Goal: Task Accomplishment & Management: Manage account settings

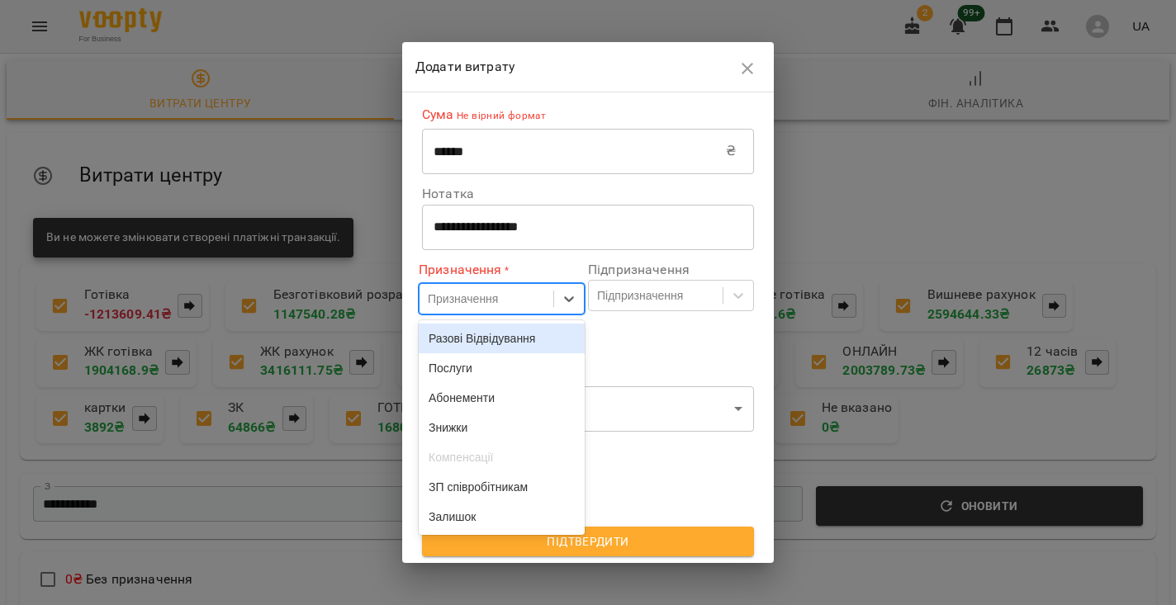
scroll to position [284, 0]
click at [465, 367] on div "Послуги" at bounding box center [502, 368] width 166 height 30
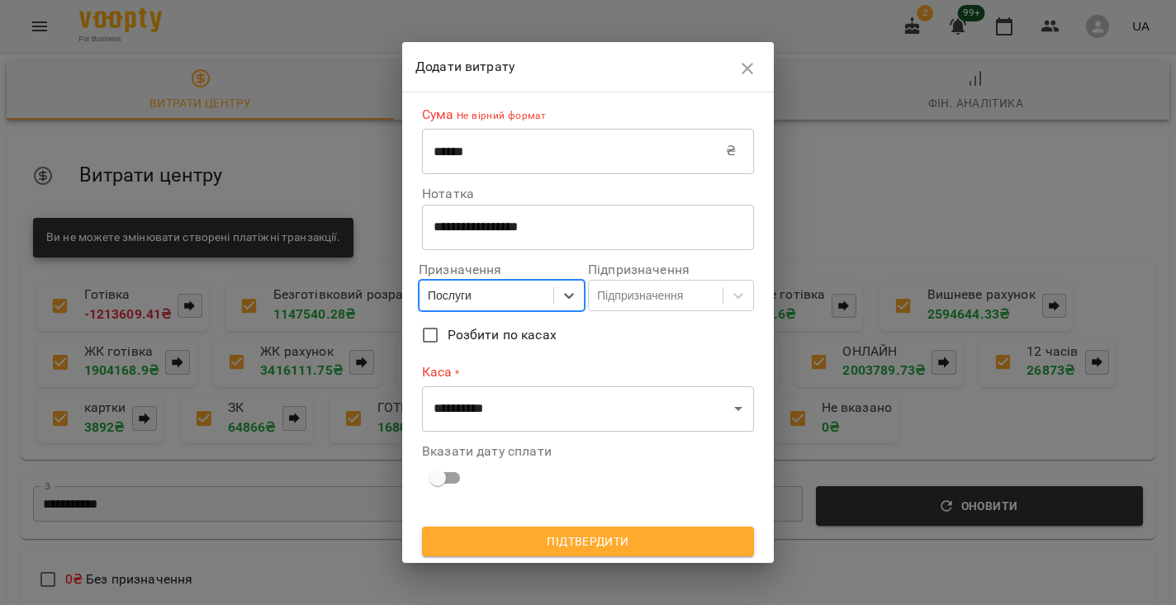
click at [541, 282] on div "Послуги" at bounding box center [486, 295] width 134 height 27
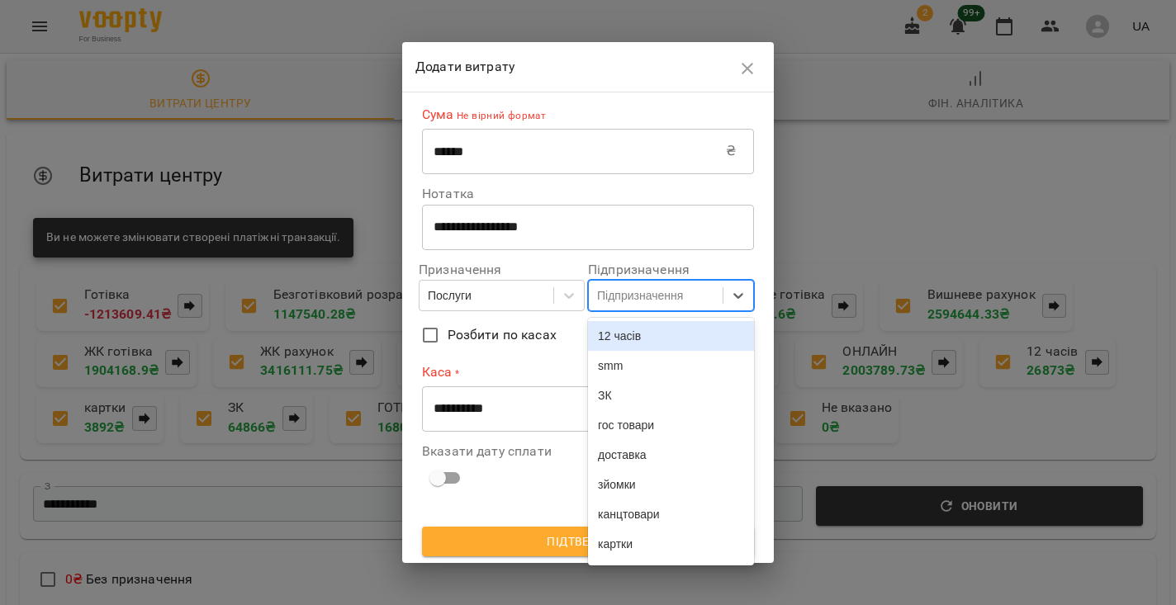
click at [683, 295] on div "Підпризначення" at bounding box center [640, 295] width 86 height 17
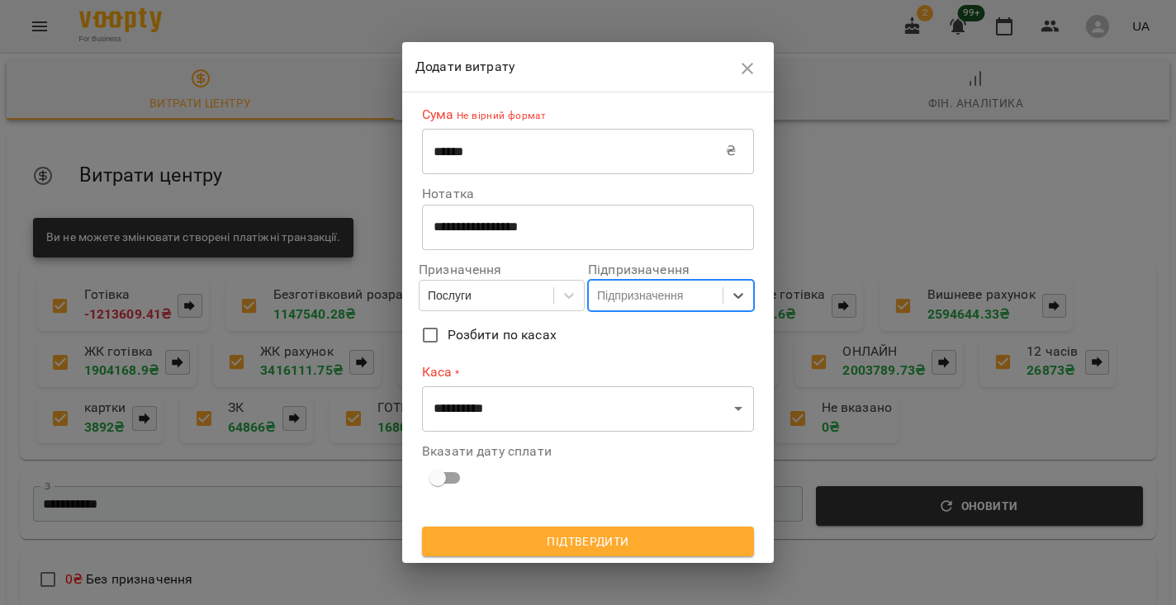
click at [683, 295] on div "Підпризначення" at bounding box center [640, 295] width 86 height 17
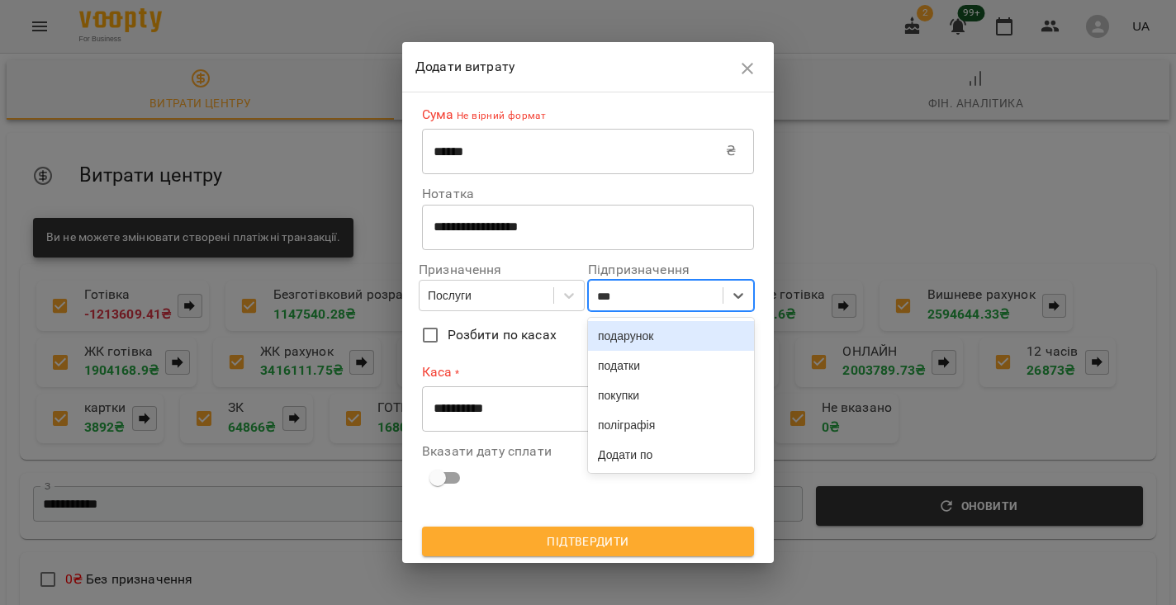
type input "****"
click at [678, 332] on div "подарунок" at bounding box center [671, 336] width 166 height 30
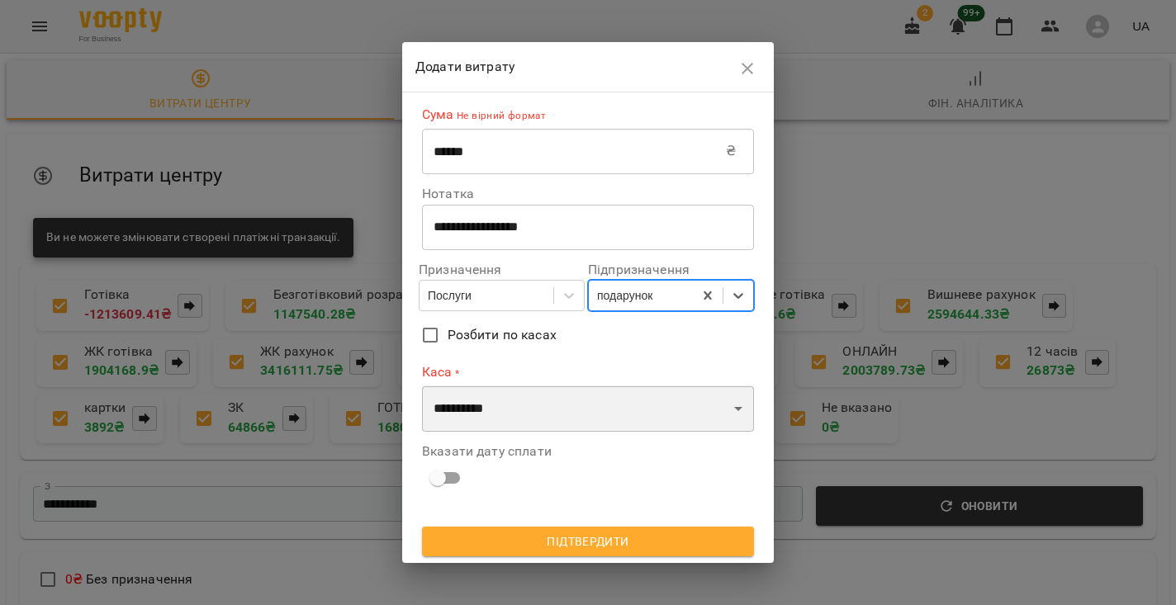
click at [504, 396] on select "**********" at bounding box center [588, 409] width 332 height 46
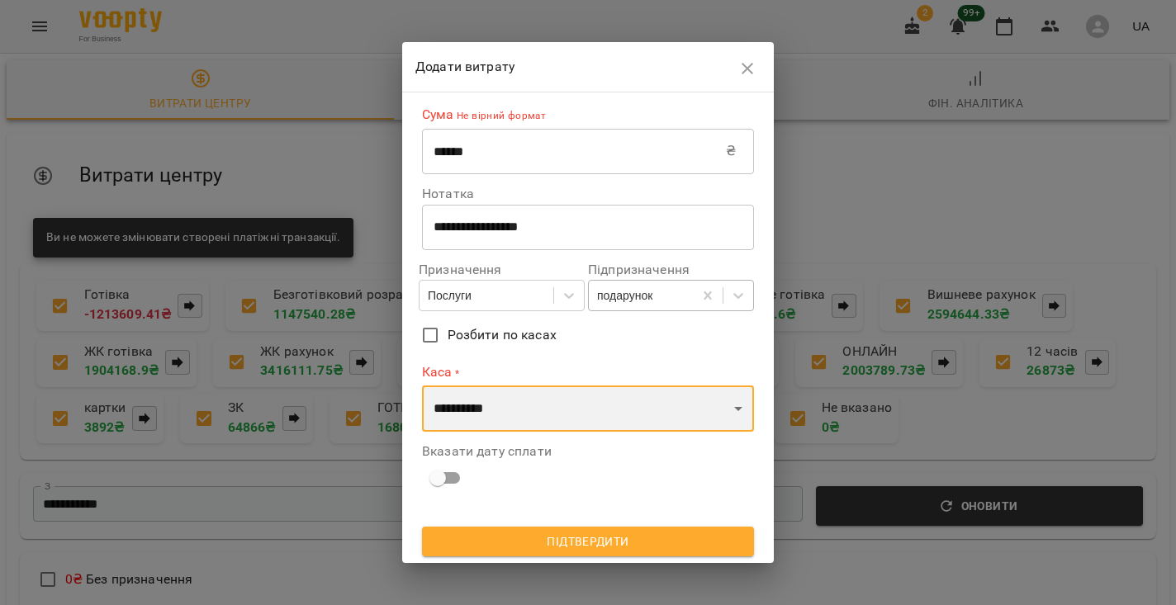
select select "******"
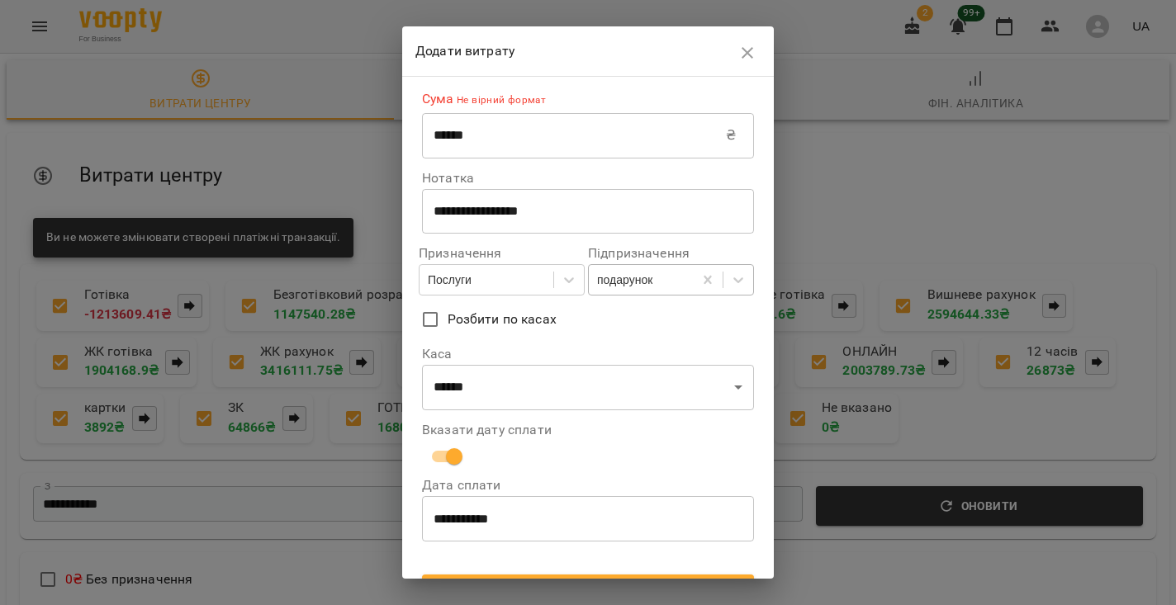
click at [455, 505] on input "**********" at bounding box center [588, 519] width 332 height 46
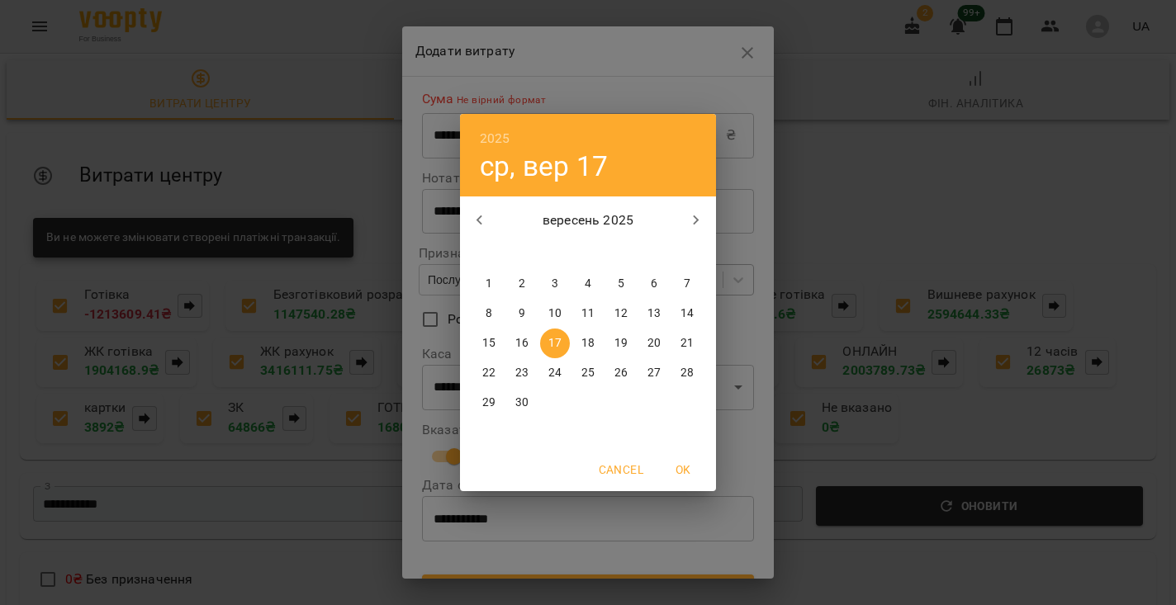
click at [486, 339] on p "15" at bounding box center [488, 343] width 13 height 17
type input "**********"
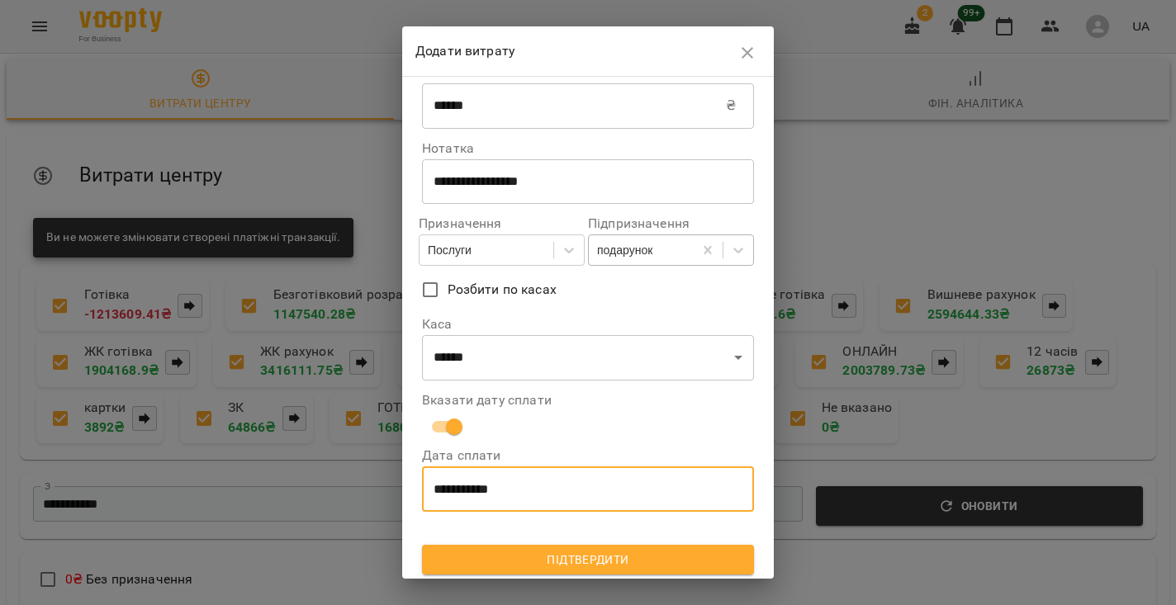
scroll to position [29, 0]
click at [551, 539] on div at bounding box center [588, 532] width 339 height 33
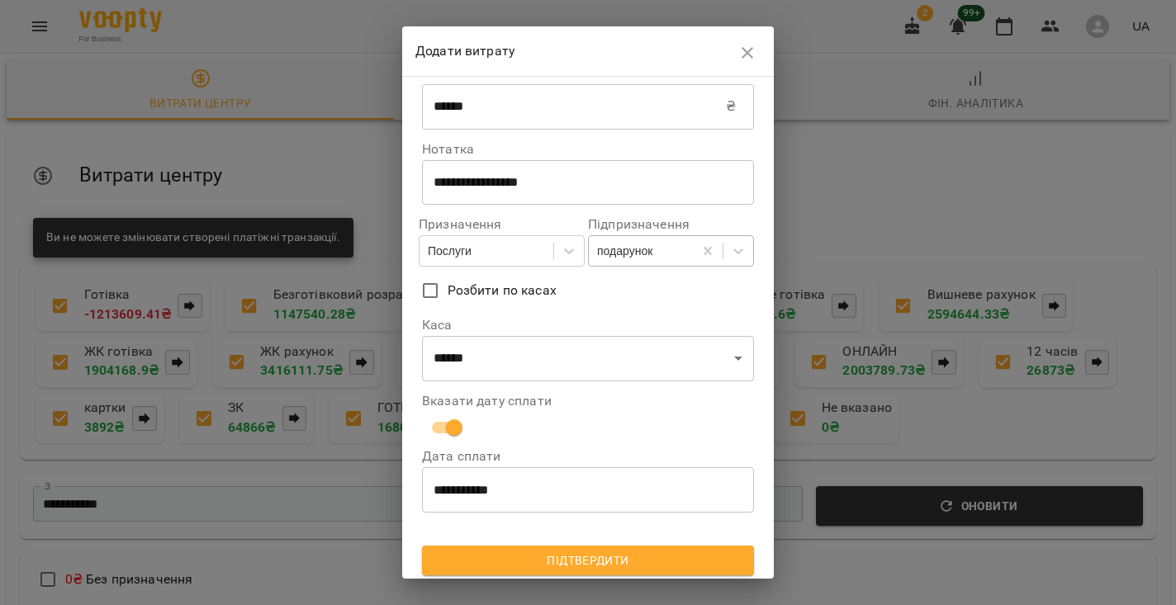
click at [553, 551] on span "Підтвердити" at bounding box center [588, 561] width 306 height 20
click at [598, 561] on span "Підтвердити" at bounding box center [588, 561] width 306 height 20
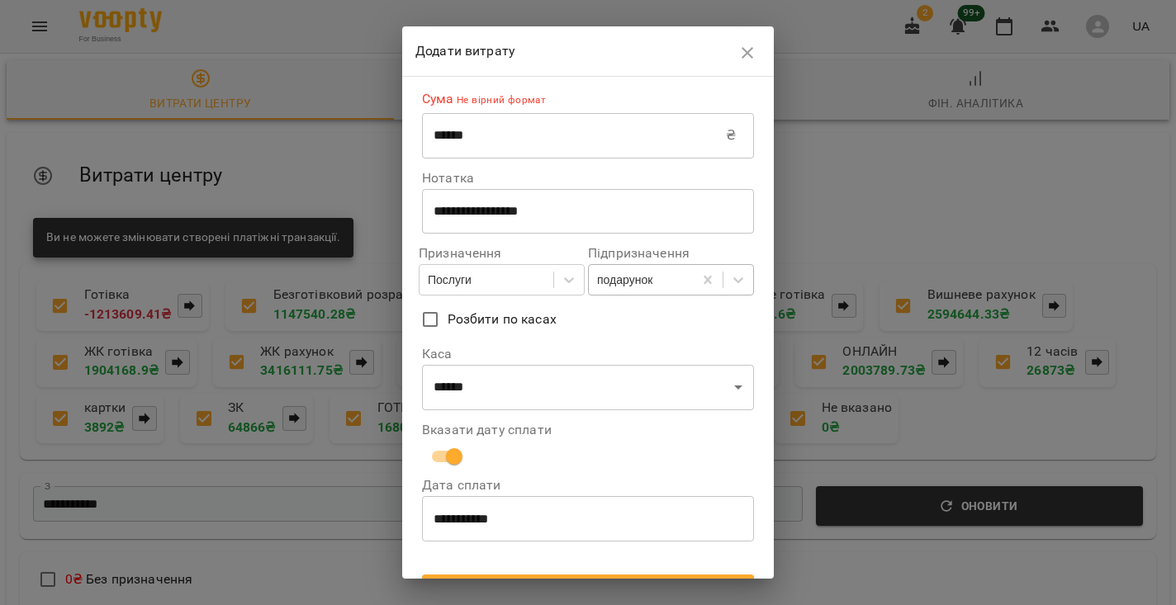
click at [526, 138] on input "******" at bounding box center [574, 135] width 304 height 46
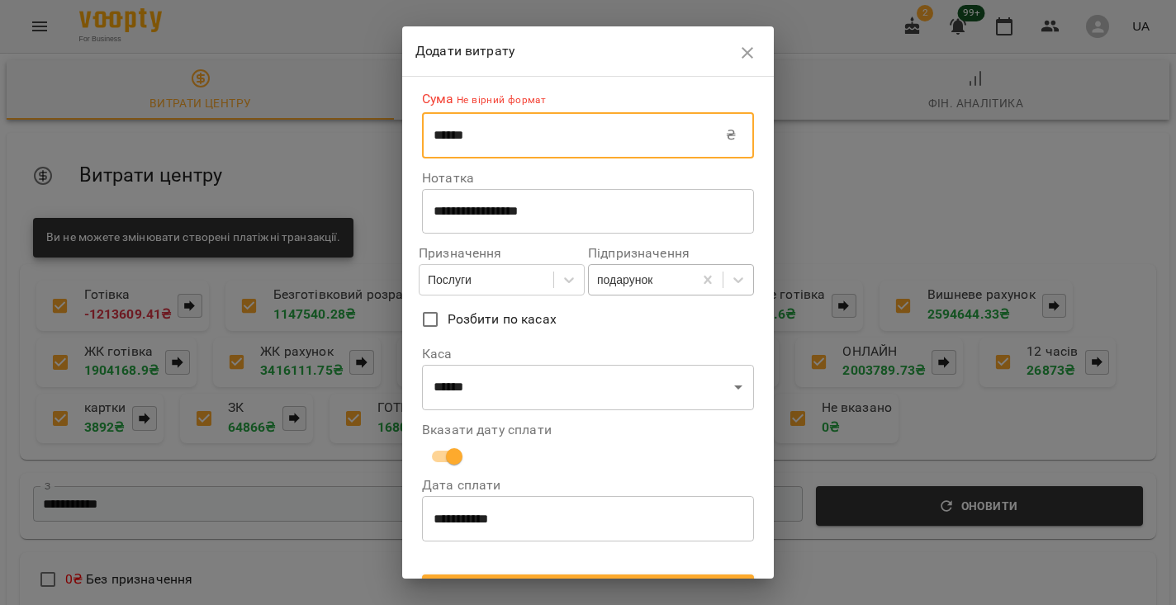
click at [444, 130] on input "******" at bounding box center [574, 135] width 304 height 46
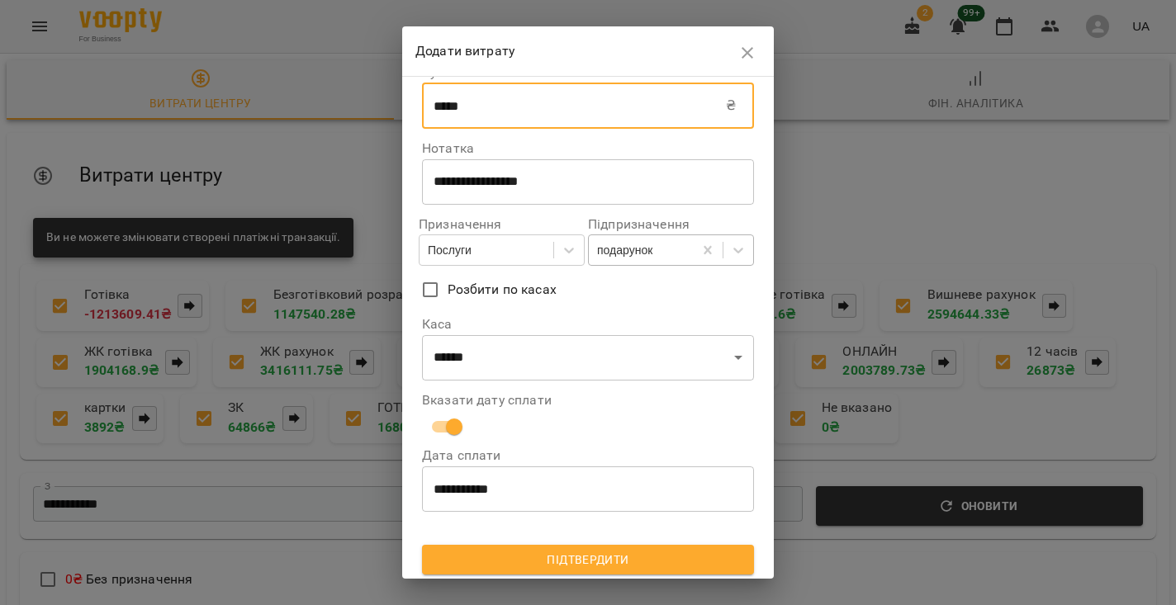
scroll to position [23, 0]
type input "*****"
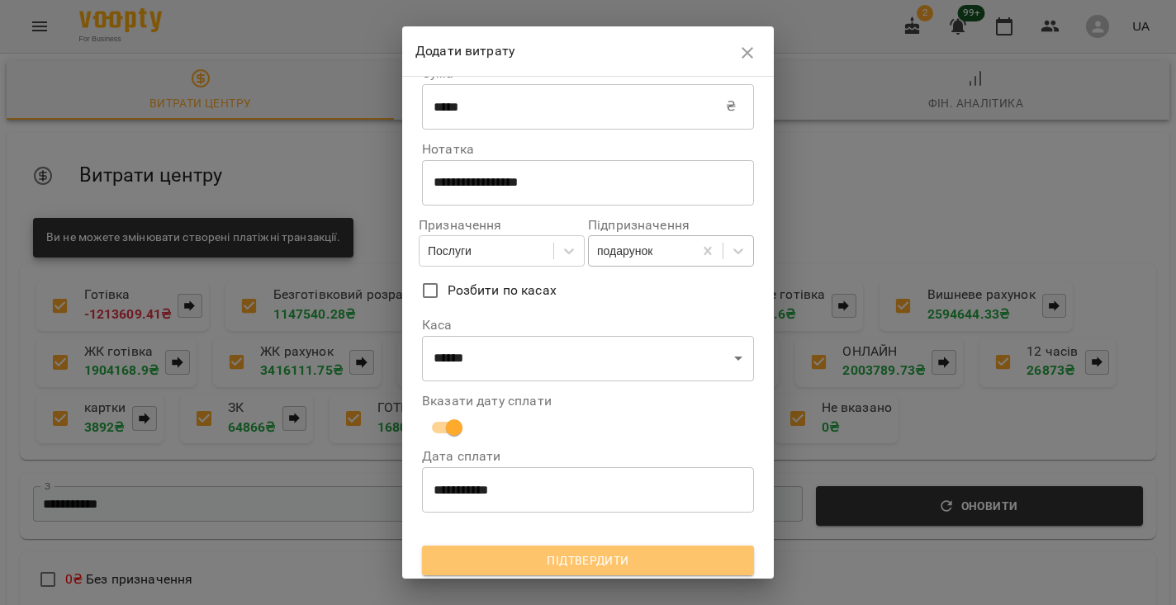
click at [562, 556] on span "Підтвердити" at bounding box center [588, 561] width 306 height 20
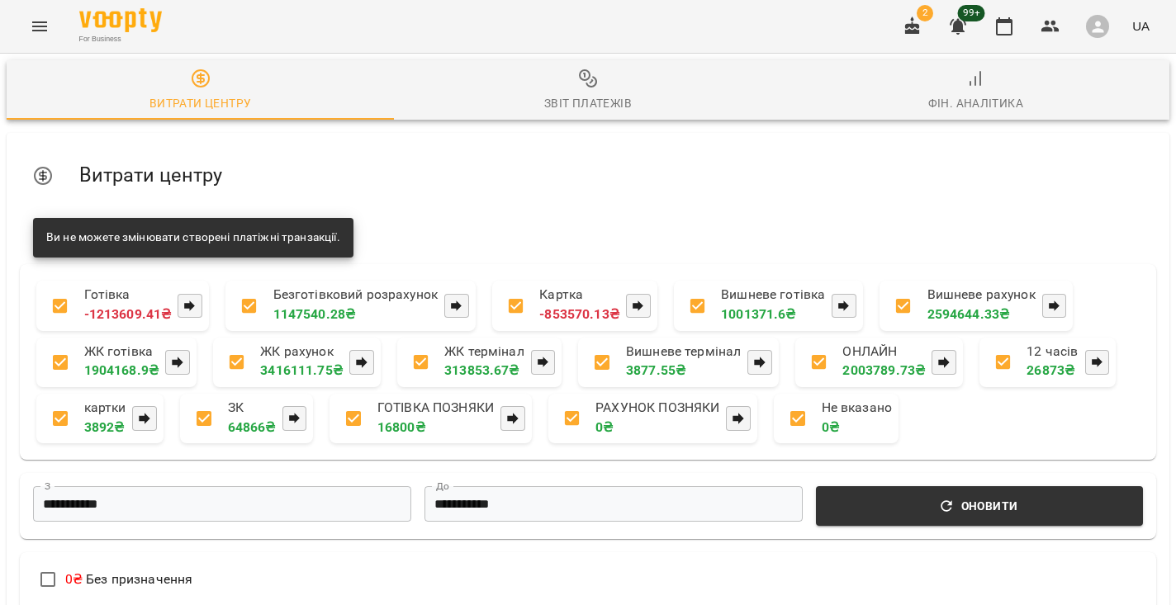
scroll to position [0, 0]
click at [53, 38] on button "Menu" at bounding box center [40, 27] width 40 height 40
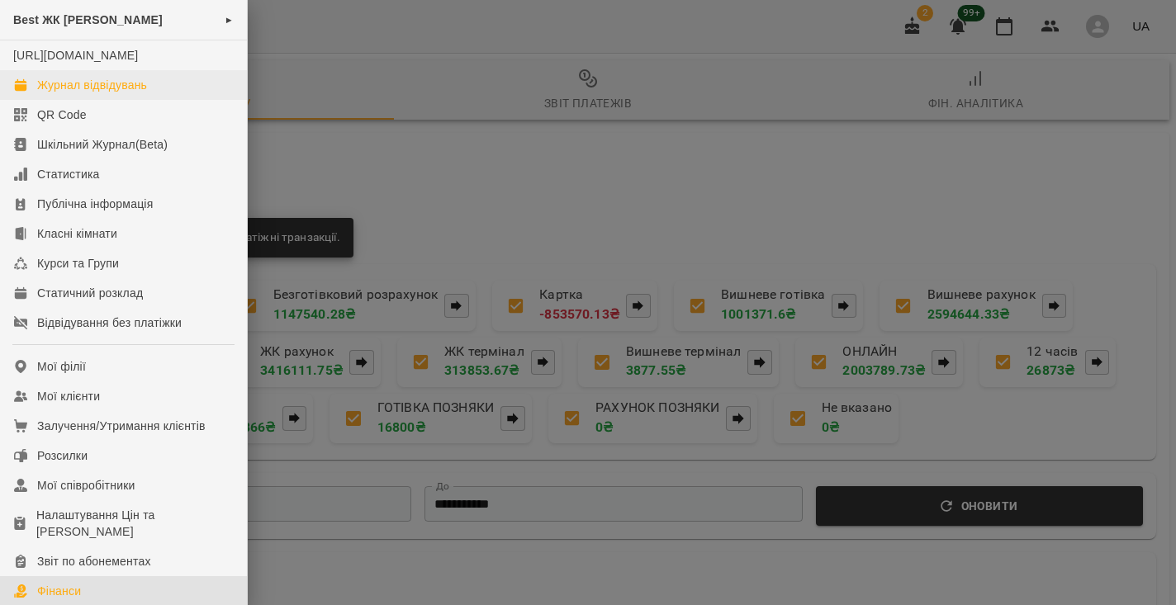
click at [61, 93] on div "Журнал відвідувань" at bounding box center [92, 85] width 110 height 17
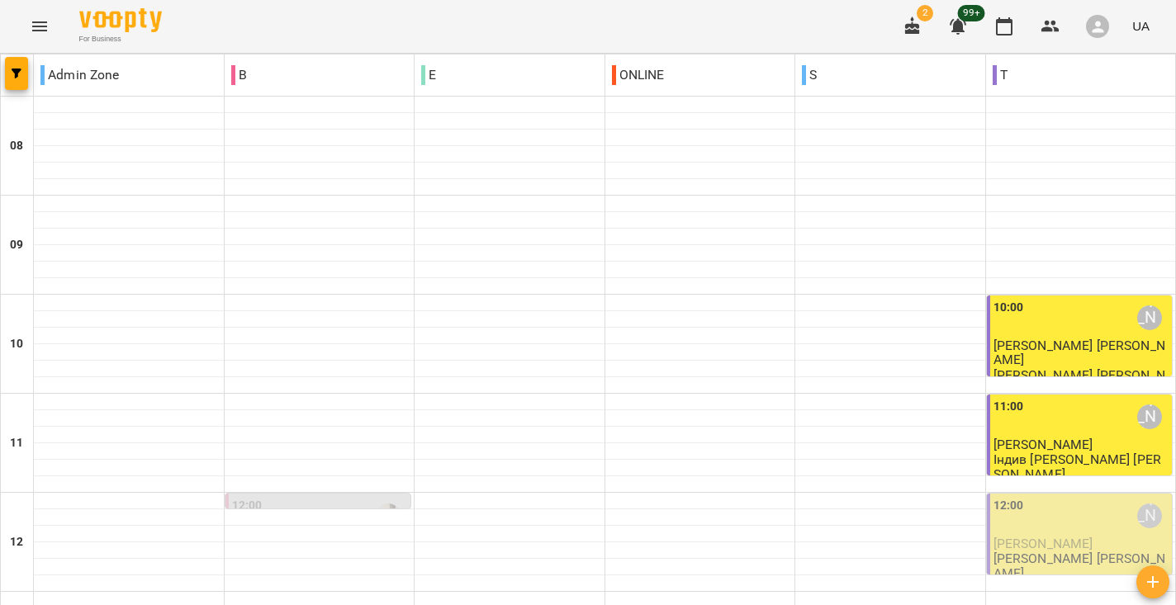
click at [54, 29] on button "Menu" at bounding box center [40, 27] width 40 height 40
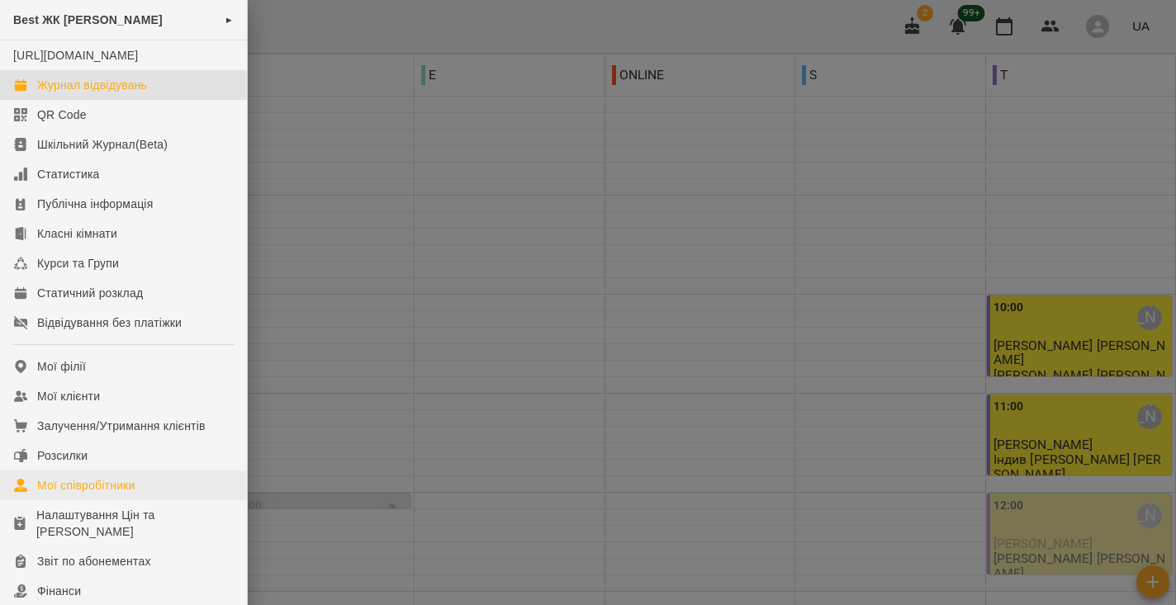
click at [92, 492] on link "Мої співробітники" at bounding box center [123, 486] width 247 height 30
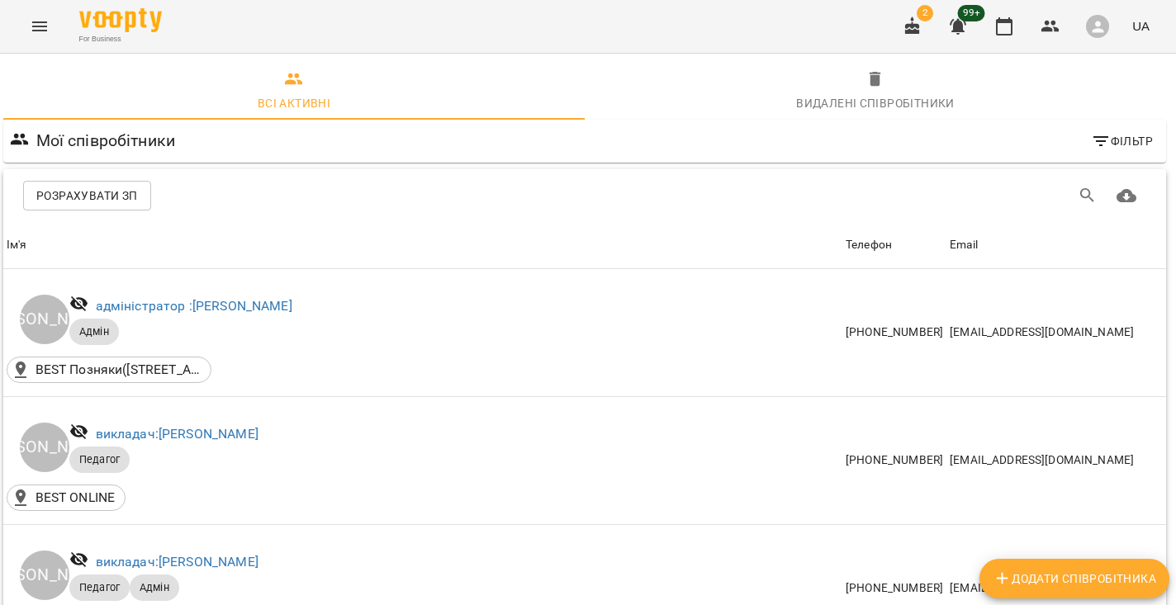
scroll to position [0, 3]
click at [40, 37] on button "Menu" at bounding box center [40, 27] width 40 height 40
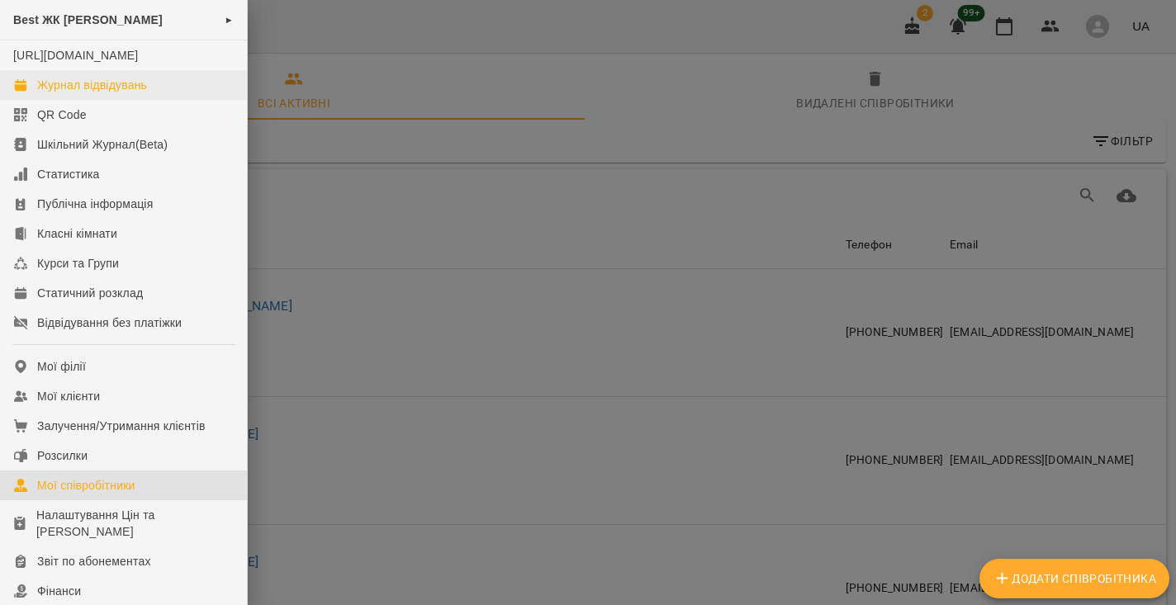
click at [73, 93] on div "Журнал відвідувань" at bounding box center [92, 85] width 110 height 17
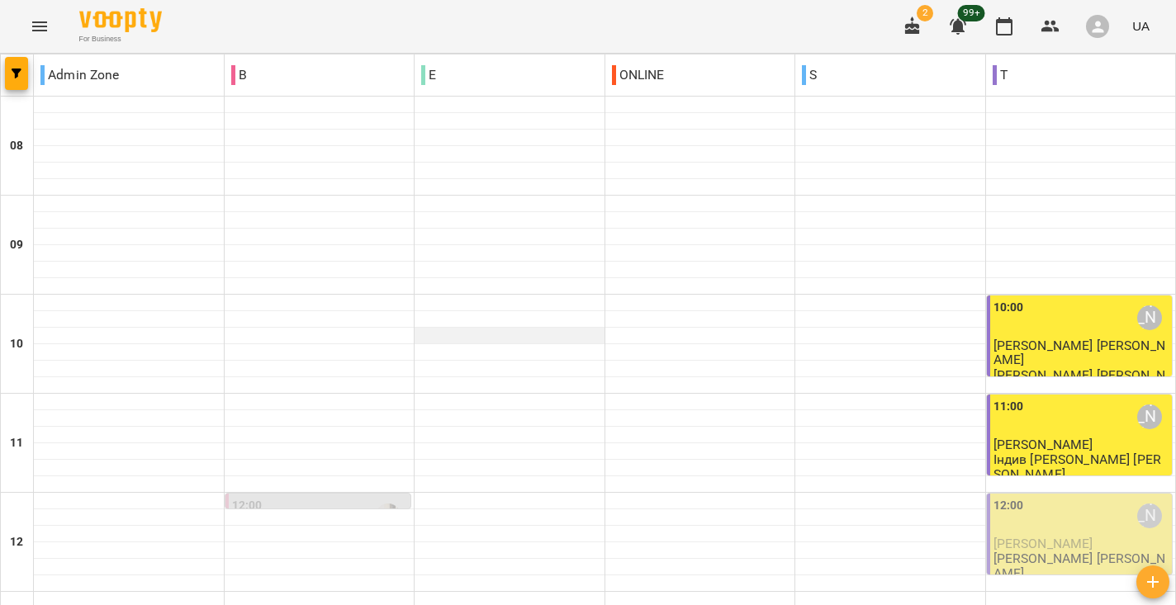
scroll to position [305, 0]
click at [1078, 497] on div "12:00 [PERSON_NAME]" at bounding box center [1081, 516] width 176 height 38
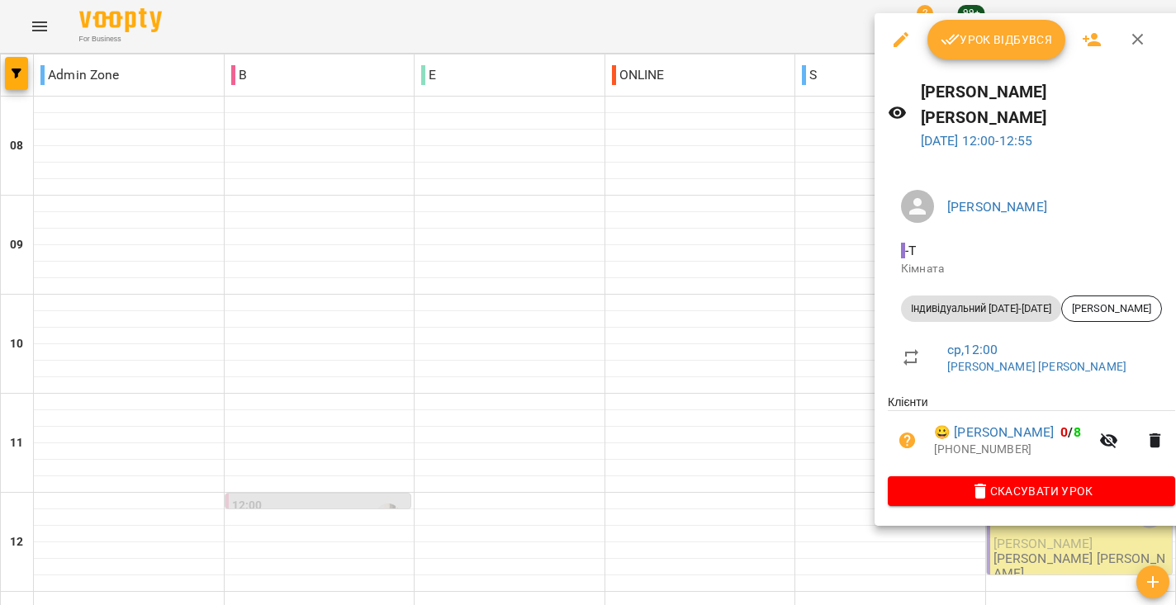
click at [700, 358] on div at bounding box center [588, 302] width 1176 height 605
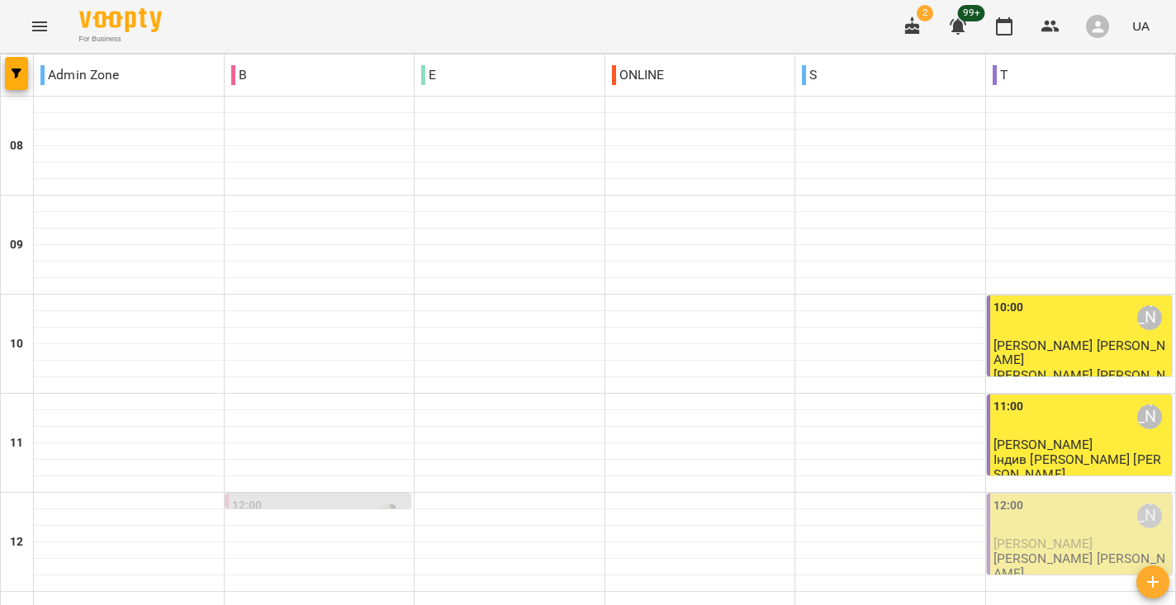
scroll to position [485, 0]
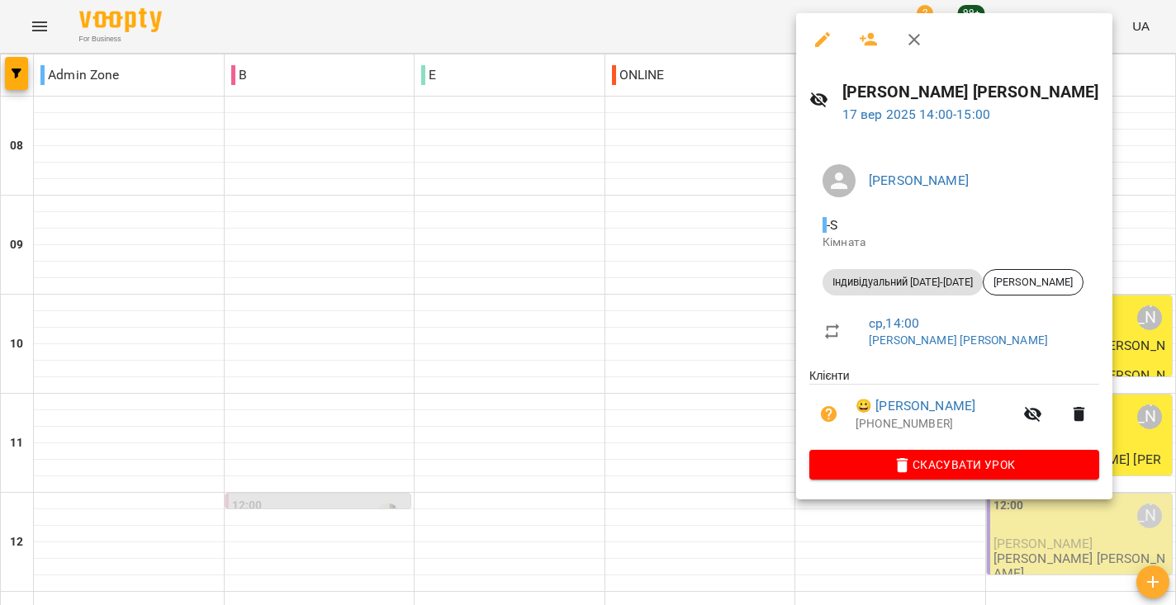
click at [698, 341] on div at bounding box center [588, 302] width 1176 height 605
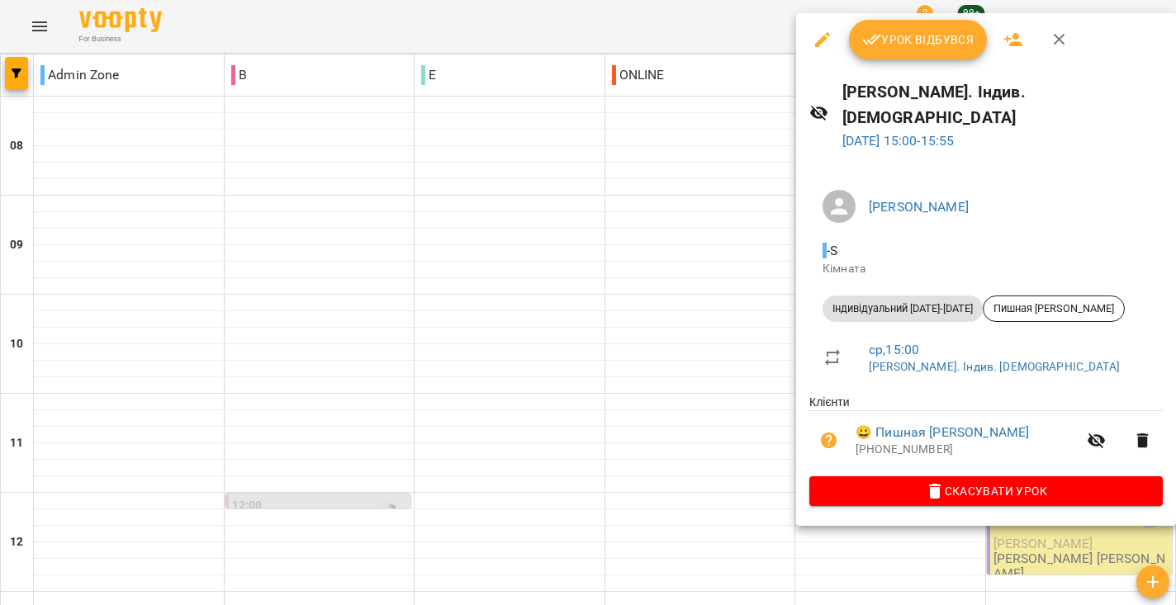
click at [718, 329] on div at bounding box center [588, 302] width 1176 height 605
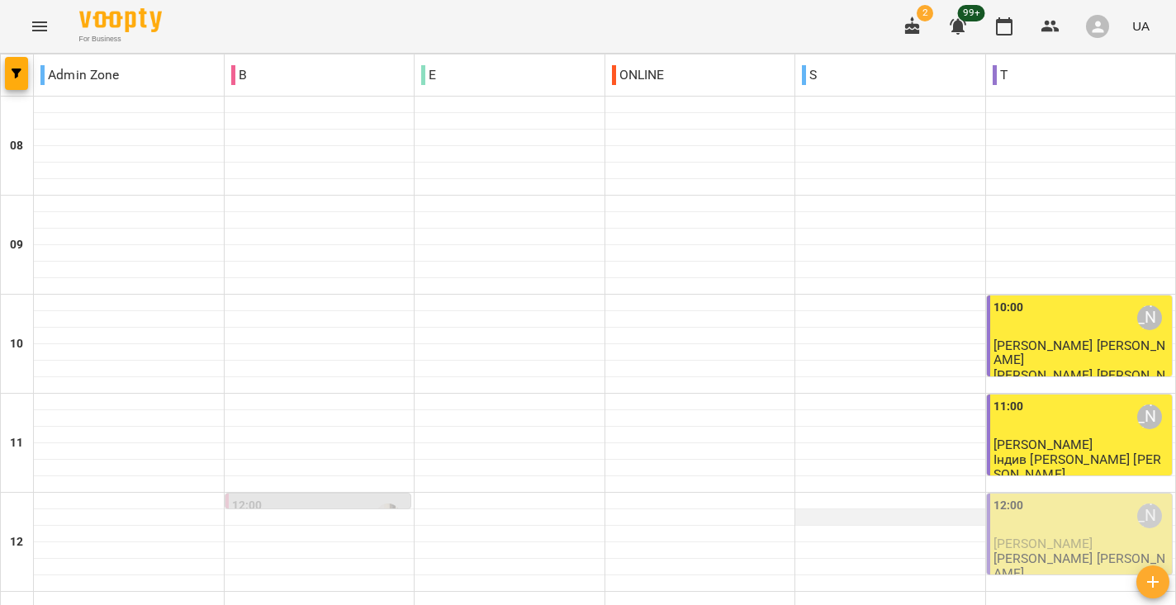
scroll to position [222, 0]
click at [1076, 398] on div "11:00 [PERSON_NAME]" at bounding box center [1081, 417] width 176 height 38
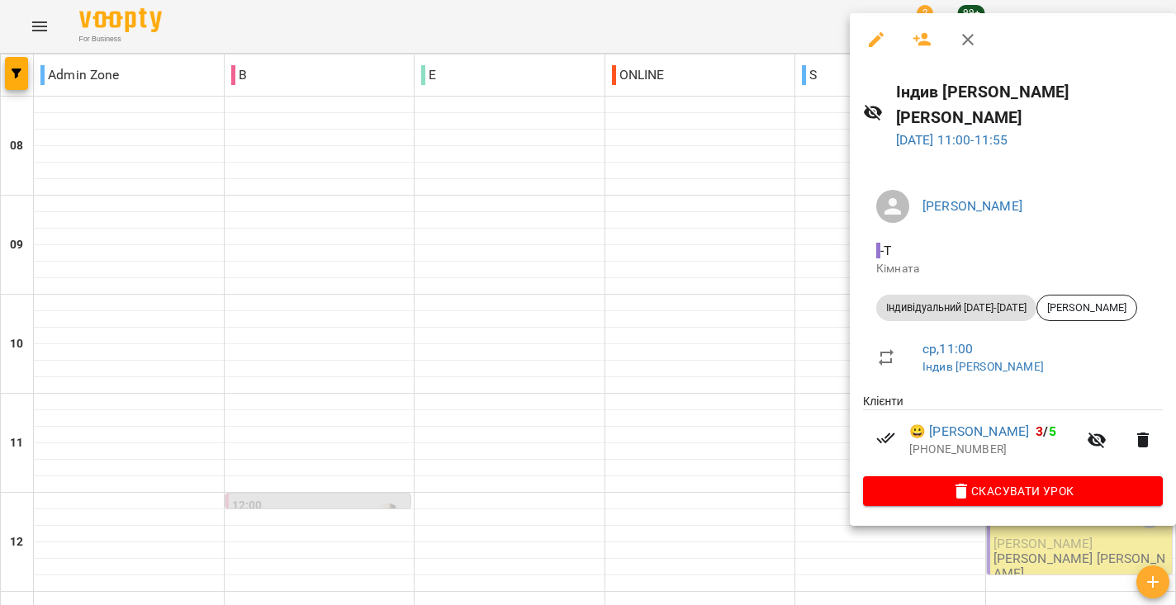
click at [779, 328] on div at bounding box center [588, 302] width 1176 height 605
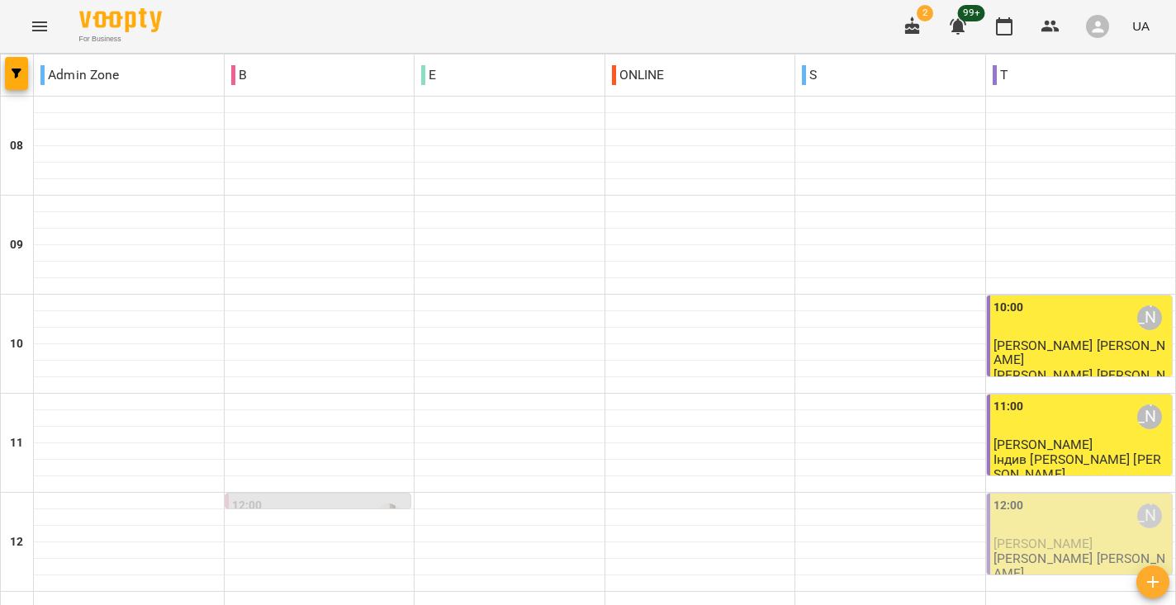
scroll to position [348, 0]
click at [281, 497] on div "12:00" at bounding box center [320, 516] width 176 height 38
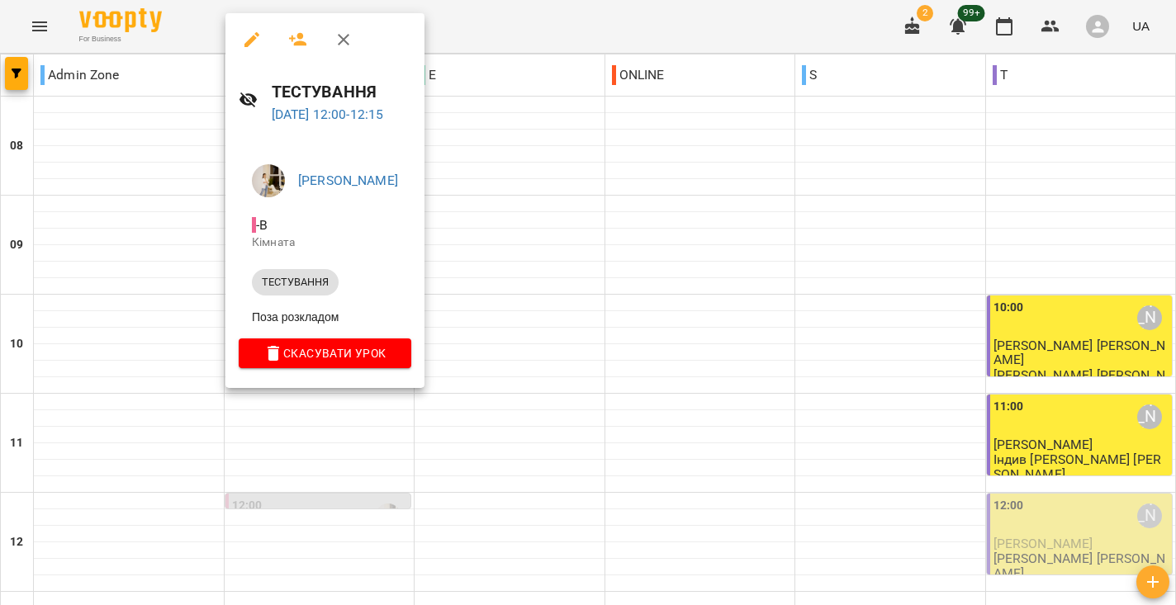
click at [307, 49] on icon "button" at bounding box center [298, 40] width 20 height 20
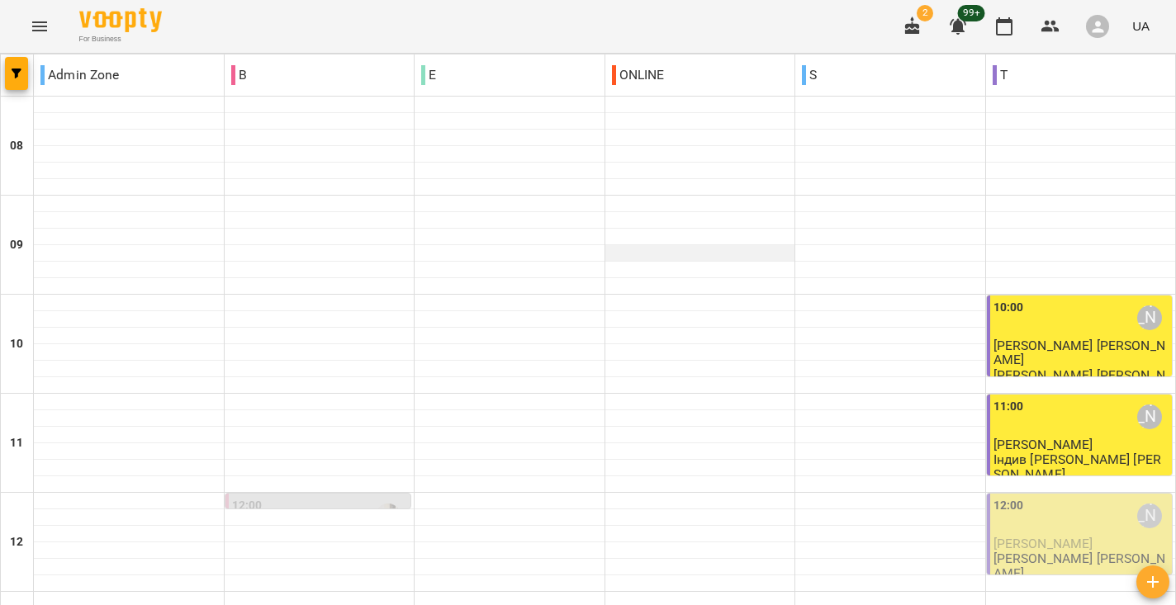
scroll to position [75, 0]
